Goal: Information Seeking & Learning: Learn about a topic

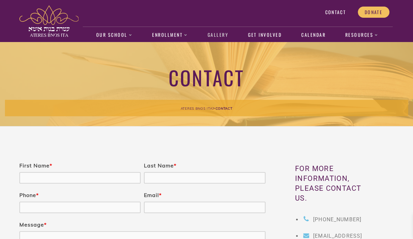
click at [219, 39] on link "Gallery" at bounding box center [218, 35] width 28 height 15
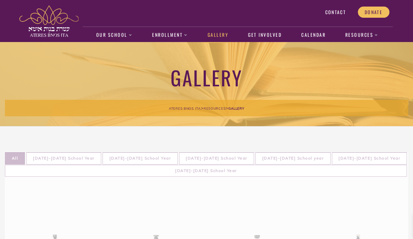
scroll to position [12, 0]
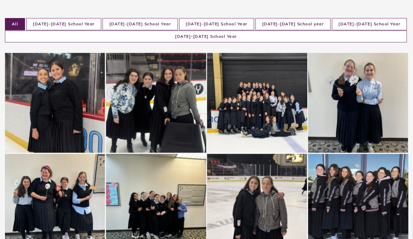
scroll to position [59, 0]
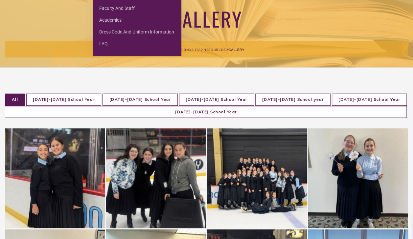
scroll to position [0, 0]
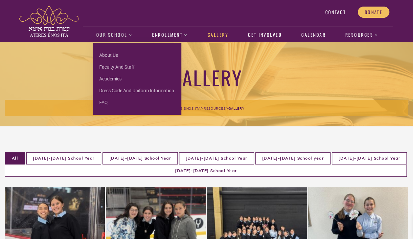
click at [114, 56] on link "About us" at bounding box center [137, 55] width 89 height 12
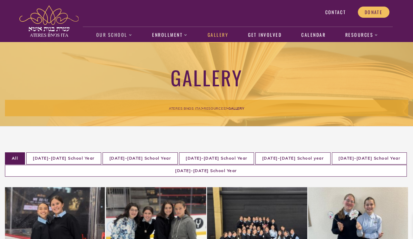
click at [110, 36] on link "Our School" at bounding box center [114, 35] width 43 height 15
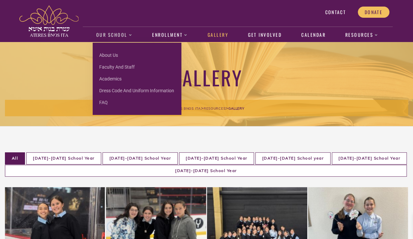
click at [114, 50] on link "About us" at bounding box center [137, 55] width 89 height 12
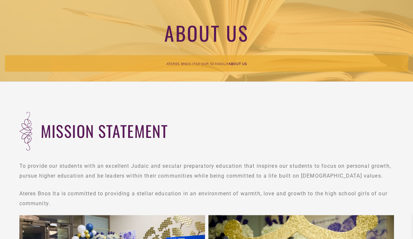
scroll to position [46, 0]
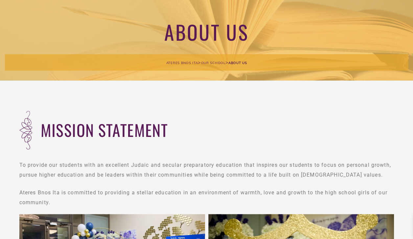
click at [385, 68] on div "Ateres Bnos Ita > Our School > About us" at bounding box center [206, 62] width 403 height 16
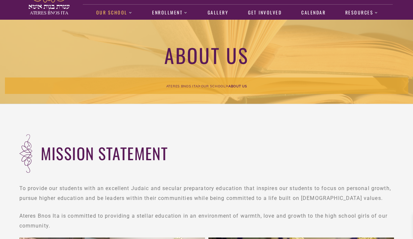
scroll to position [22, 0]
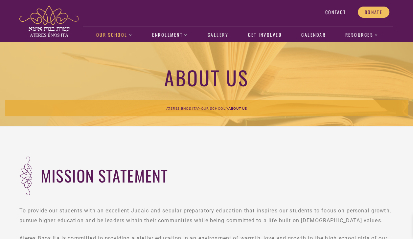
click at [226, 36] on link "Gallery" at bounding box center [218, 35] width 28 height 15
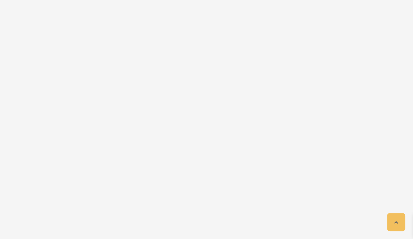
scroll to position [678, 0]
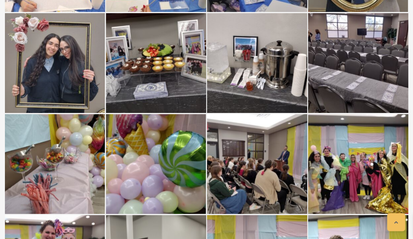
click at [268, 185] on div at bounding box center [257, 164] width 100 height 100
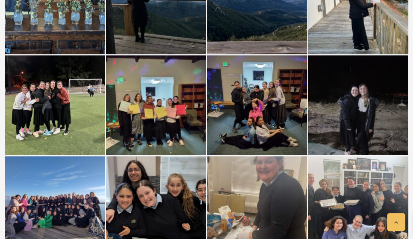
scroll to position [1445, 0]
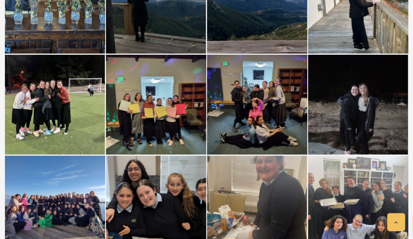
click at [132, 180] on div at bounding box center [156, 206] width 100 height 100
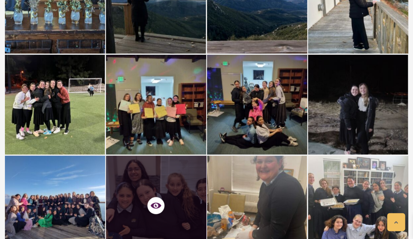
click at [287, 176] on div at bounding box center [257, 206] width 100 height 100
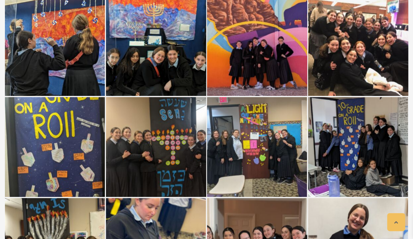
scroll to position [3321, 0]
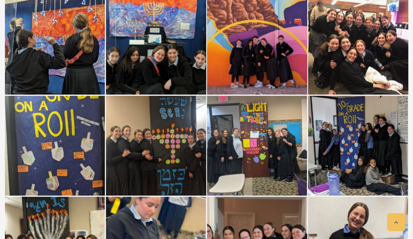
click at [366, 104] on div at bounding box center [358, 146] width 100 height 100
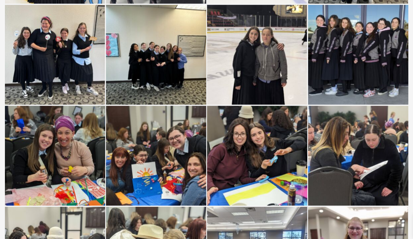
scroll to position [0, 0]
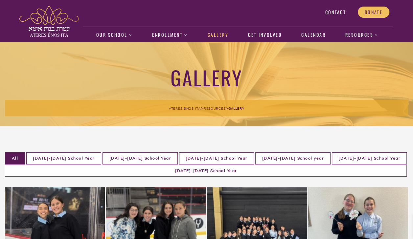
click at [368, 165] on li "[DATE]-[DATE] School Year" at bounding box center [205, 171] width 401 height 12
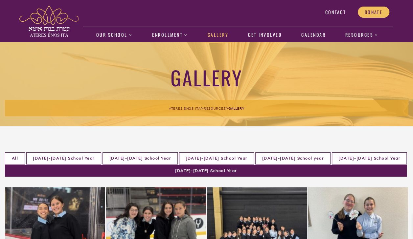
click at [359, 165] on li "[DATE]-[DATE] School Year" at bounding box center [205, 171] width 401 height 12
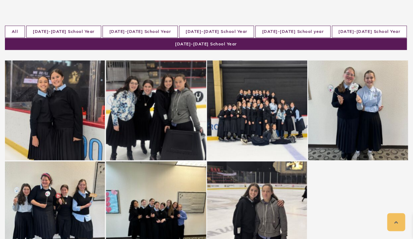
scroll to position [136, 0]
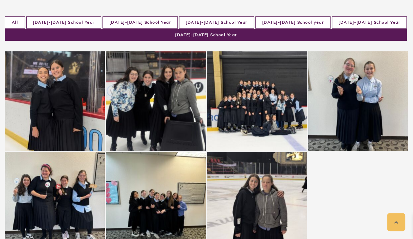
click at [37, 55] on div at bounding box center [55, 101] width 100 height 100
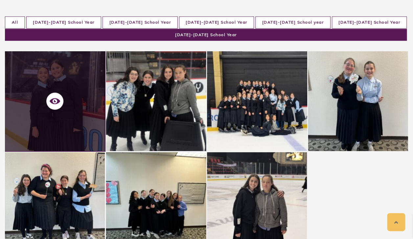
click at [37, 63] on div at bounding box center [55, 101] width 100 height 100
click at [53, 96] on icon at bounding box center [55, 101] width 11 height 11
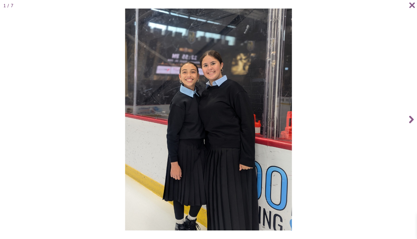
click at [411, 119] on icon at bounding box center [412, 119] width 5 height 26
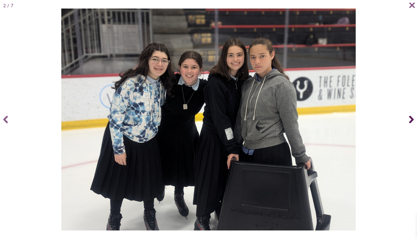
click at [410, 120] on icon at bounding box center [412, 119] width 5 height 26
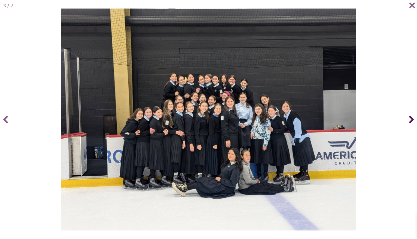
click at [412, 120] on span at bounding box center [410, 119] width 13 height 26
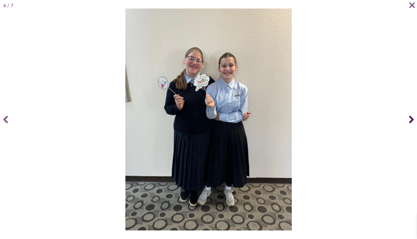
click at [411, 120] on icon at bounding box center [412, 119] width 5 height 26
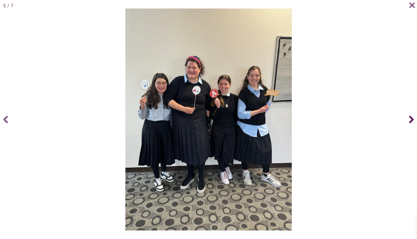
click at [411, 122] on icon at bounding box center [412, 120] width 5 height 8
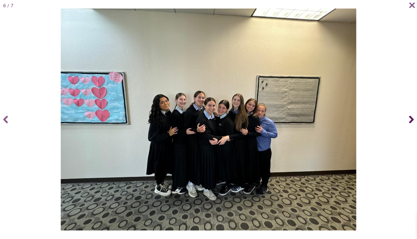
click at [410, 120] on icon at bounding box center [412, 119] width 5 height 26
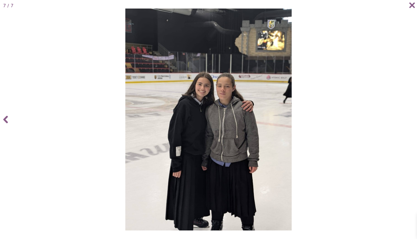
click at [412, 5] on icon at bounding box center [413, 5] width 6 height 6
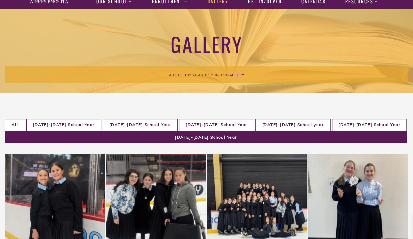
scroll to position [34, 0]
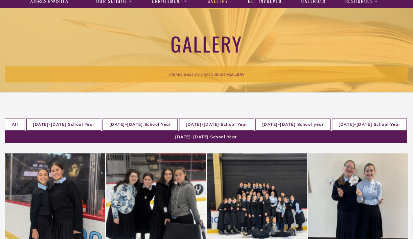
click at [332, 125] on li "[DATE]-[DATE] School Year" at bounding box center [369, 124] width 75 height 12
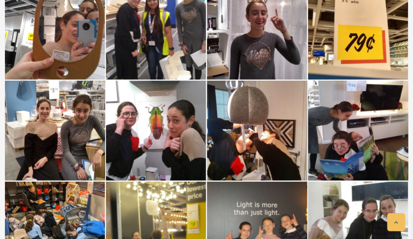
scroll to position [6474, 0]
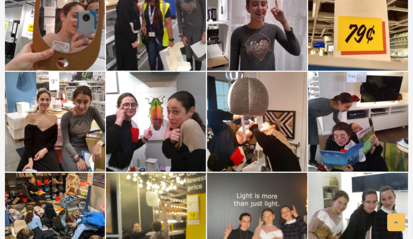
click at [150, 146] on div at bounding box center [156, 122] width 100 height 100
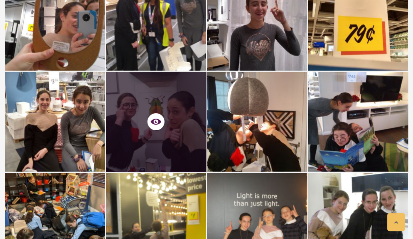
click at [156, 116] on icon at bounding box center [156, 121] width 11 height 11
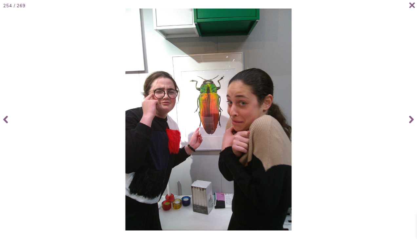
click at [3, 116] on span at bounding box center [6, 119] width 13 height 26
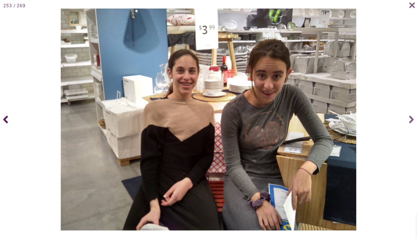
click at [412, 129] on icon at bounding box center [412, 119] width 5 height 26
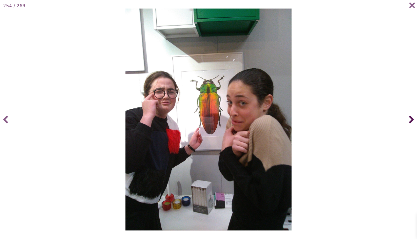
click at [411, 6] on icon at bounding box center [413, 5] width 6 height 6
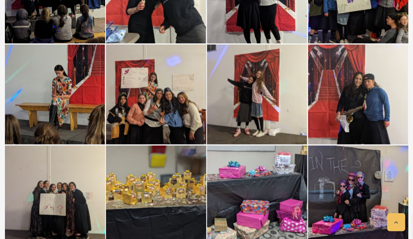
scroll to position [3876, 0]
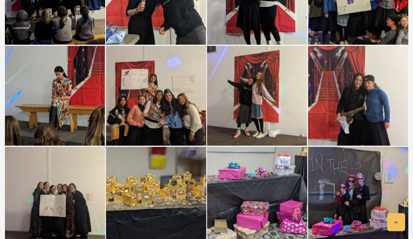
click at [279, 80] on div at bounding box center [257, 96] width 100 height 100
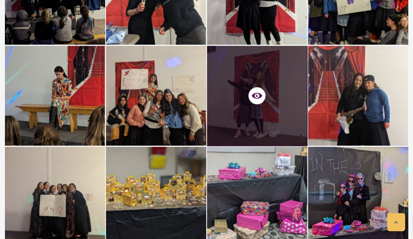
click at [256, 90] on icon at bounding box center [256, 95] width 11 height 11
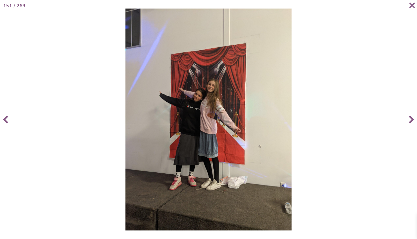
click at [410, 8] on icon at bounding box center [412, 5] width 7 height 7
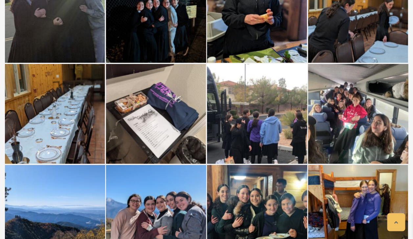
scroll to position [3355, 0]
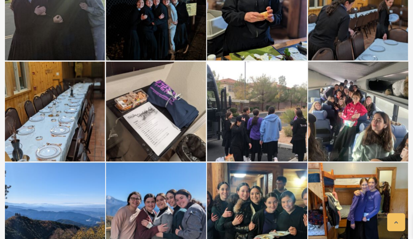
click at [372, 185] on div at bounding box center [358, 212] width 100 height 100
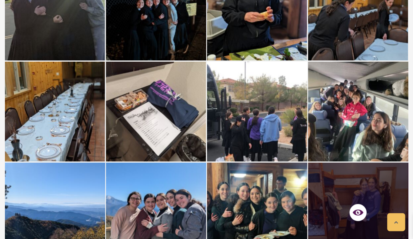
click at [360, 207] on icon at bounding box center [358, 212] width 11 height 11
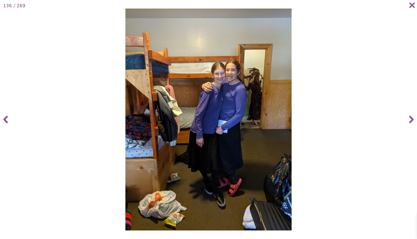
click at [412, 6] on icon at bounding box center [413, 5] width 6 height 6
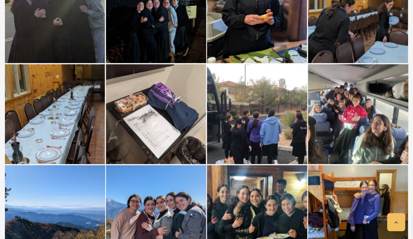
scroll to position [3360, 0]
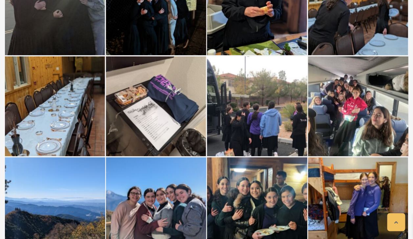
click at [363, 192] on div at bounding box center [358, 207] width 100 height 100
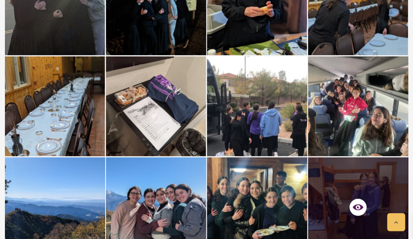
click at [365, 197] on div at bounding box center [358, 207] width 20 height 20
click at [358, 202] on icon at bounding box center [358, 207] width 11 height 11
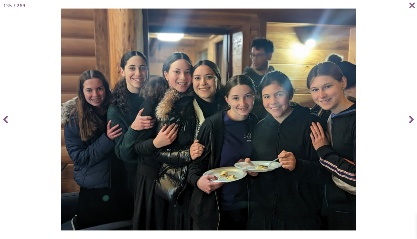
click at [412, 9] on span at bounding box center [409, 8] width 13 height 13
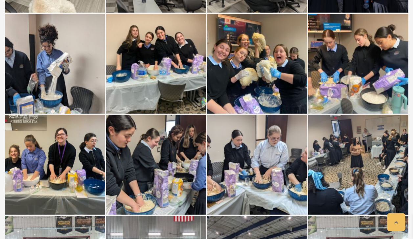
scroll to position [2081, 0]
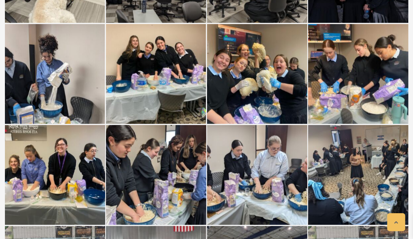
click at [20, 69] on div at bounding box center [55, 74] width 100 height 100
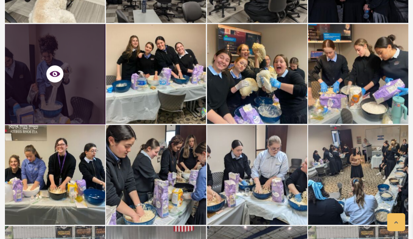
click at [55, 69] on icon at bounding box center [55, 74] width 11 height 11
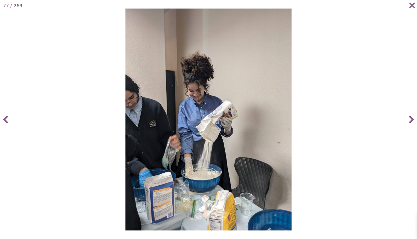
click at [410, 6] on icon at bounding box center [413, 5] width 6 height 6
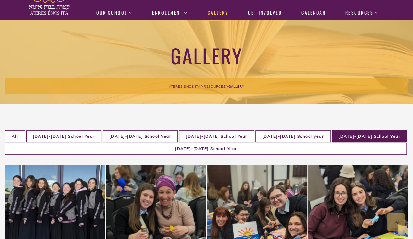
scroll to position [78, 0]
